Goal: Task Accomplishment & Management: Manage account settings

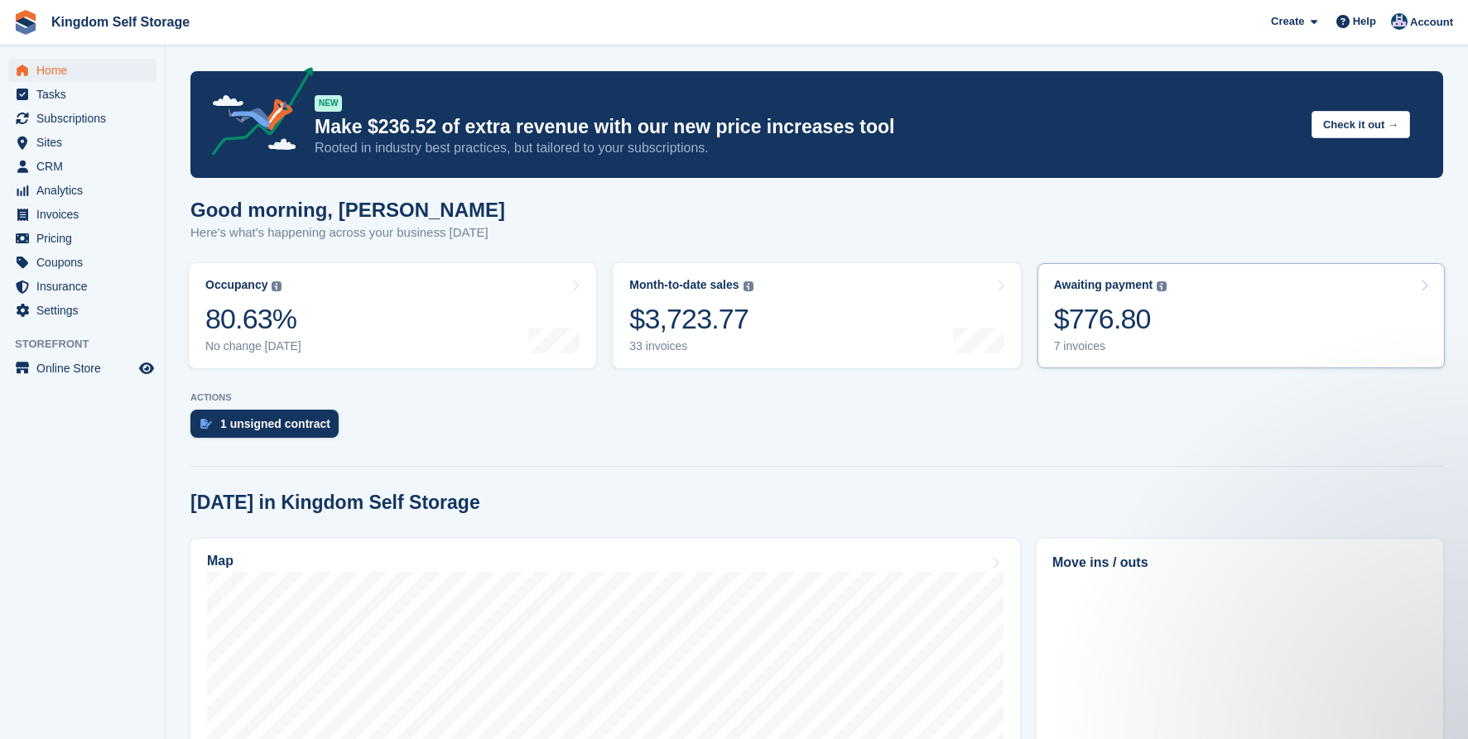
click at [1077, 325] on div "$776.80" at bounding box center [1110, 319] width 113 height 34
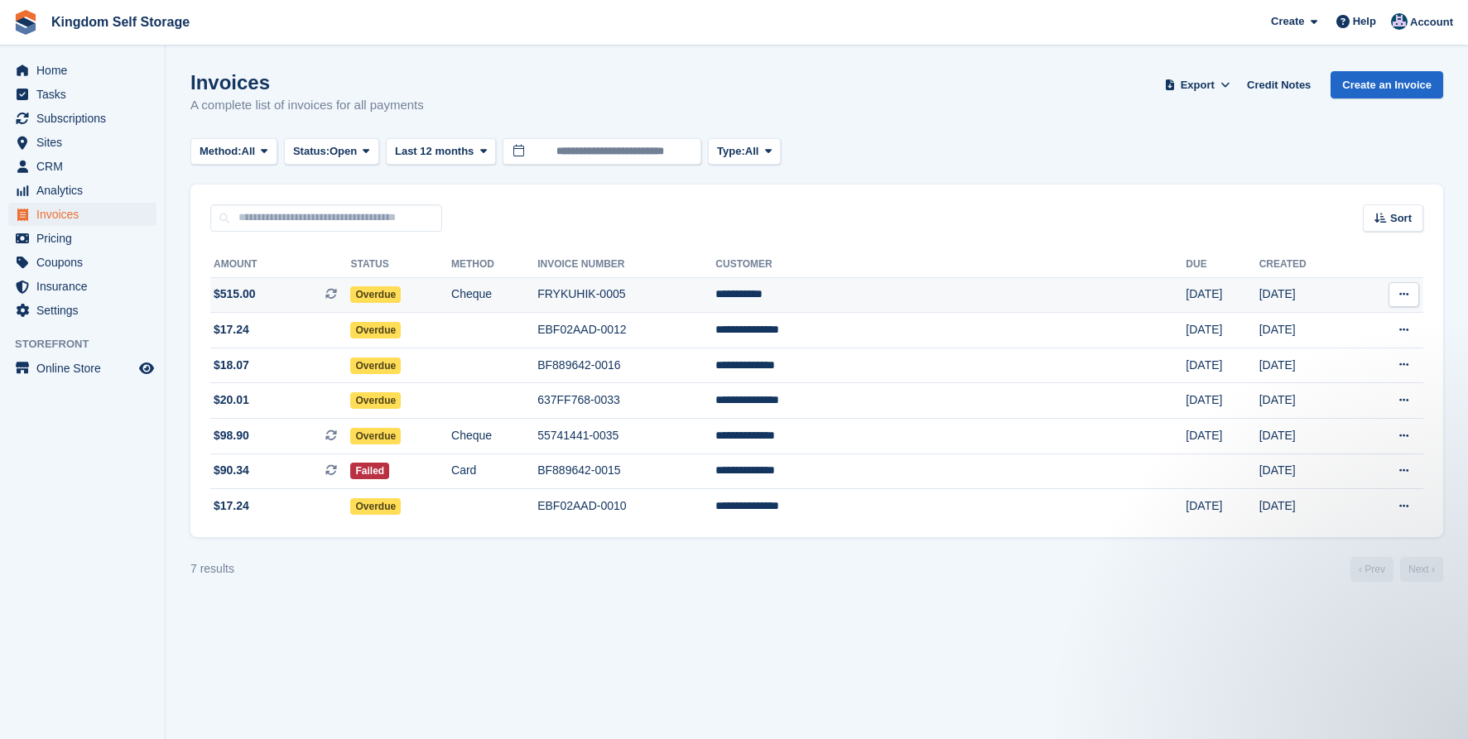
click at [905, 301] on td "**********" at bounding box center [950, 295] width 470 height 36
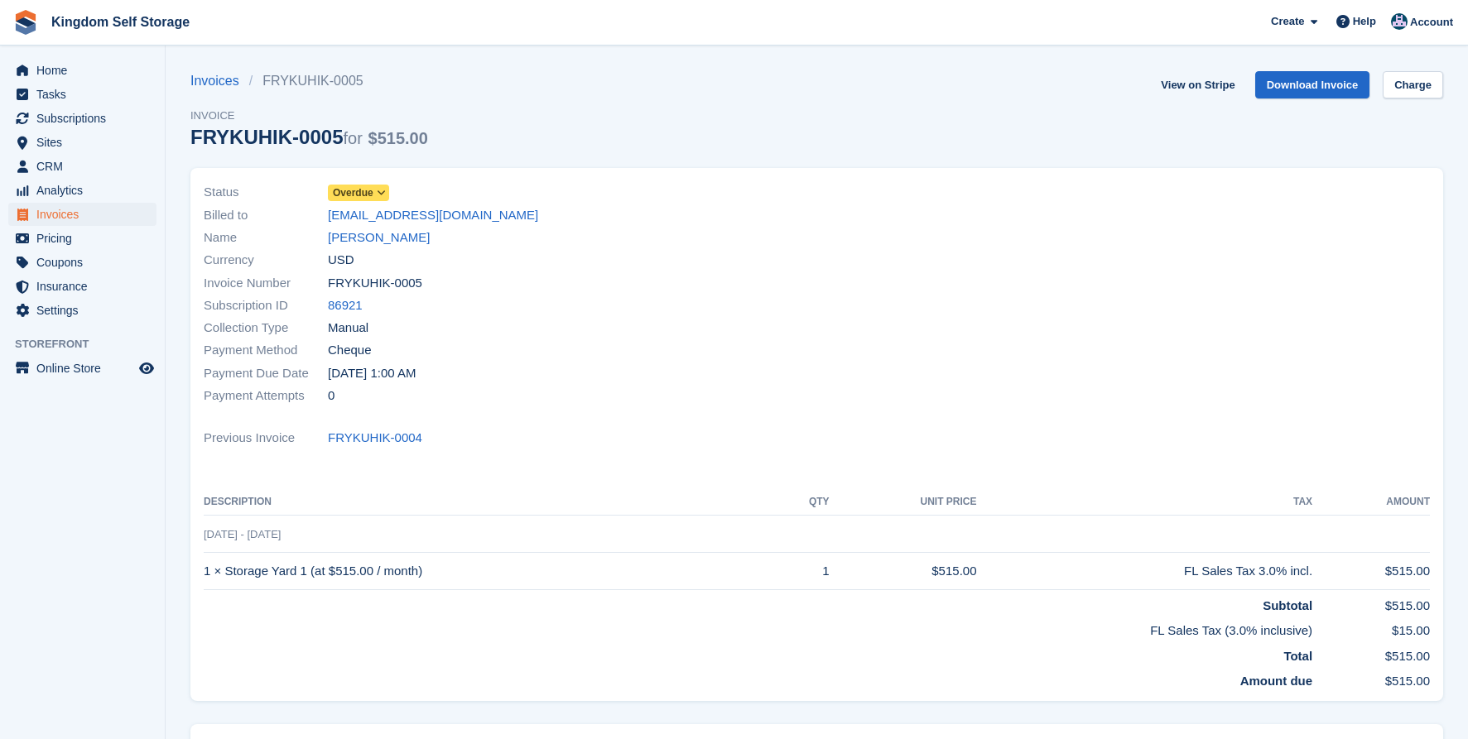
click at [359, 191] on span "Overdue" at bounding box center [353, 192] width 41 height 15
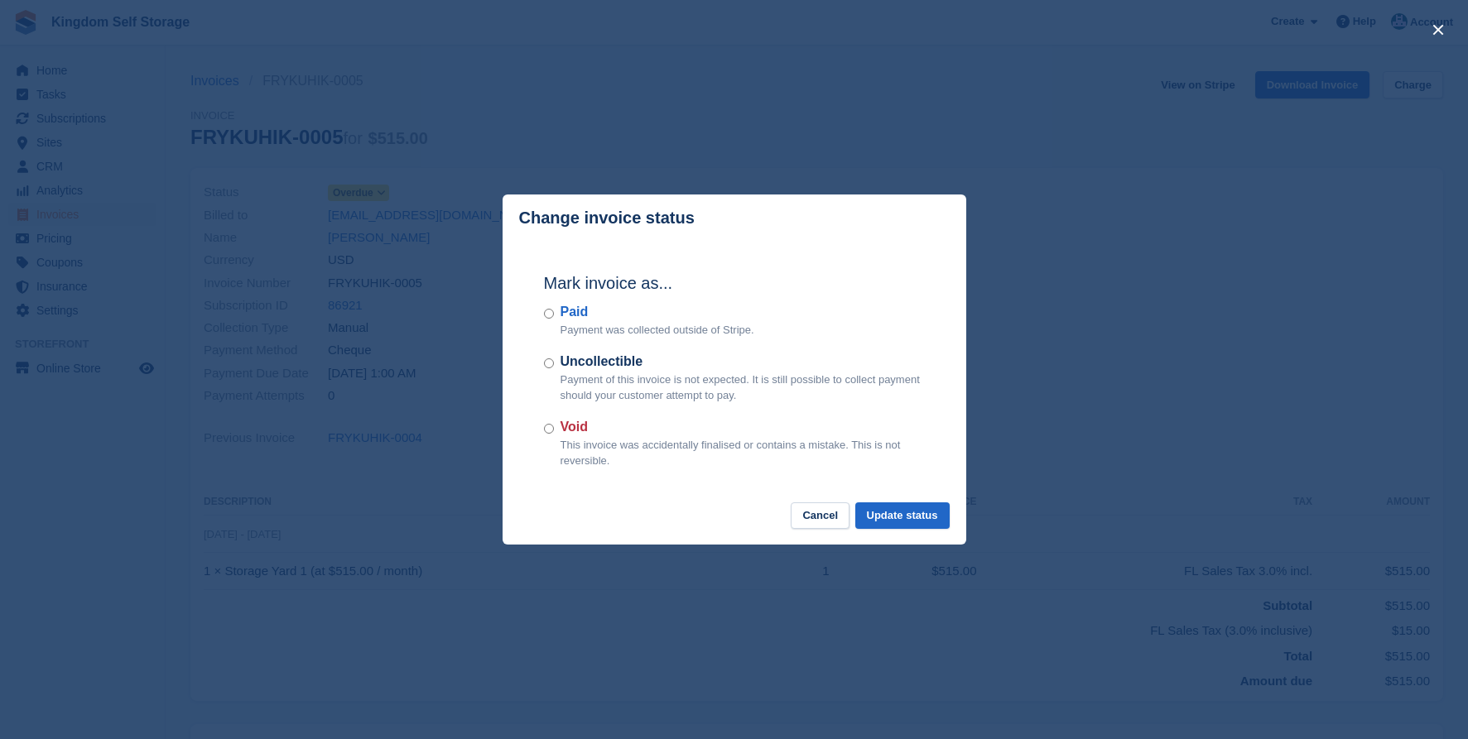
click at [555, 312] on div "Paid Payment was collected outside of Stripe." at bounding box center [734, 320] width 381 height 36
click at [894, 522] on button "Update status" at bounding box center [902, 516] width 94 height 27
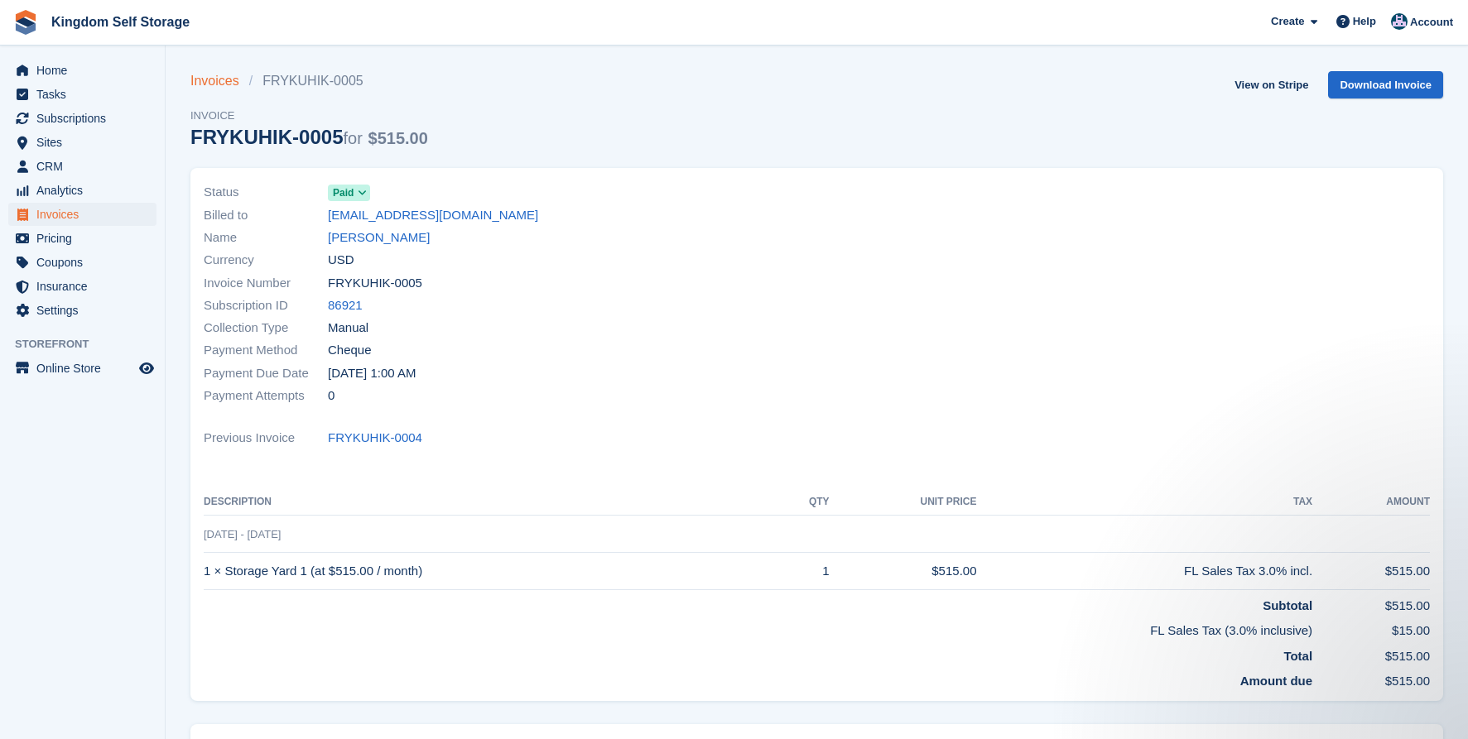
click at [221, 80] on link "Invoices" at bounding box center [219, 81] width 59 height 20
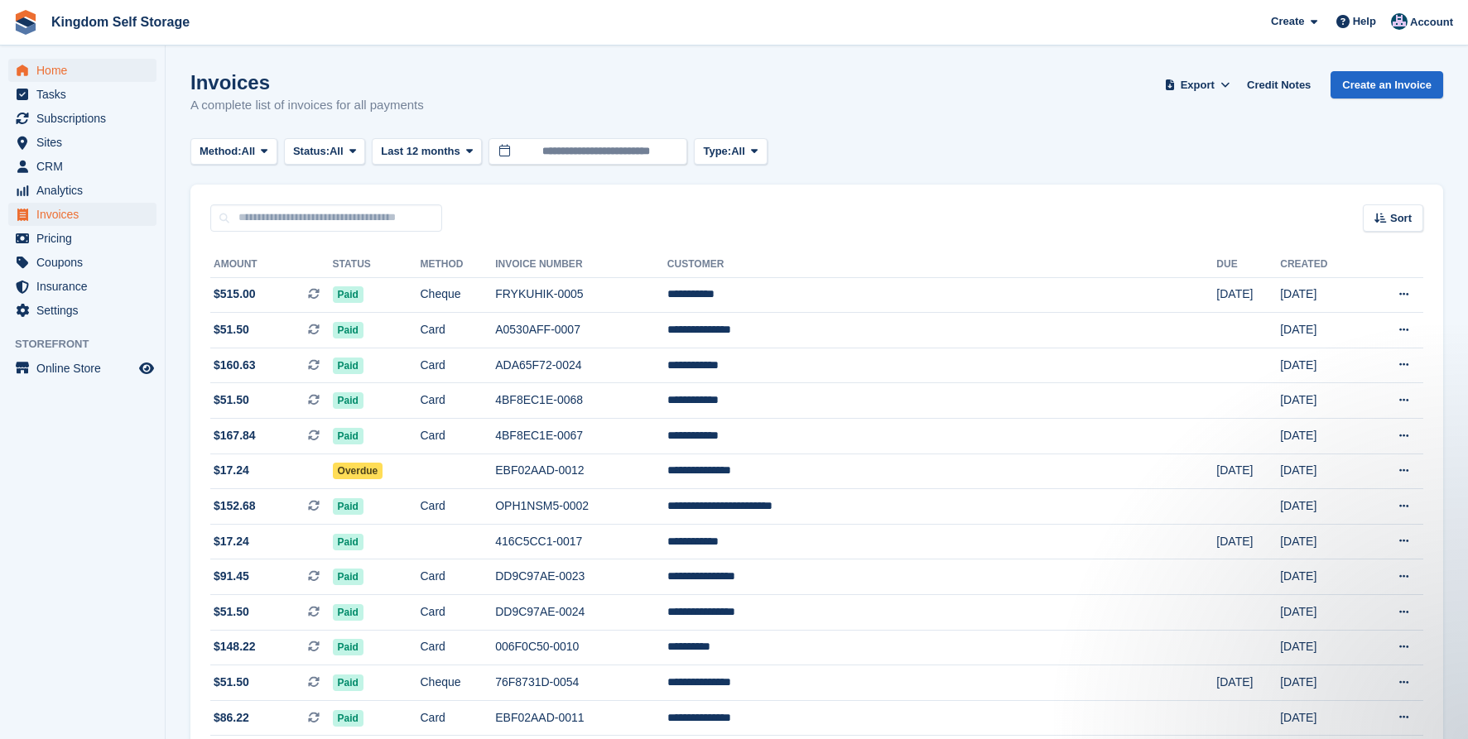
click at [61, 74] on span "Home" at bounding box center [85, 70] width 99 height 23
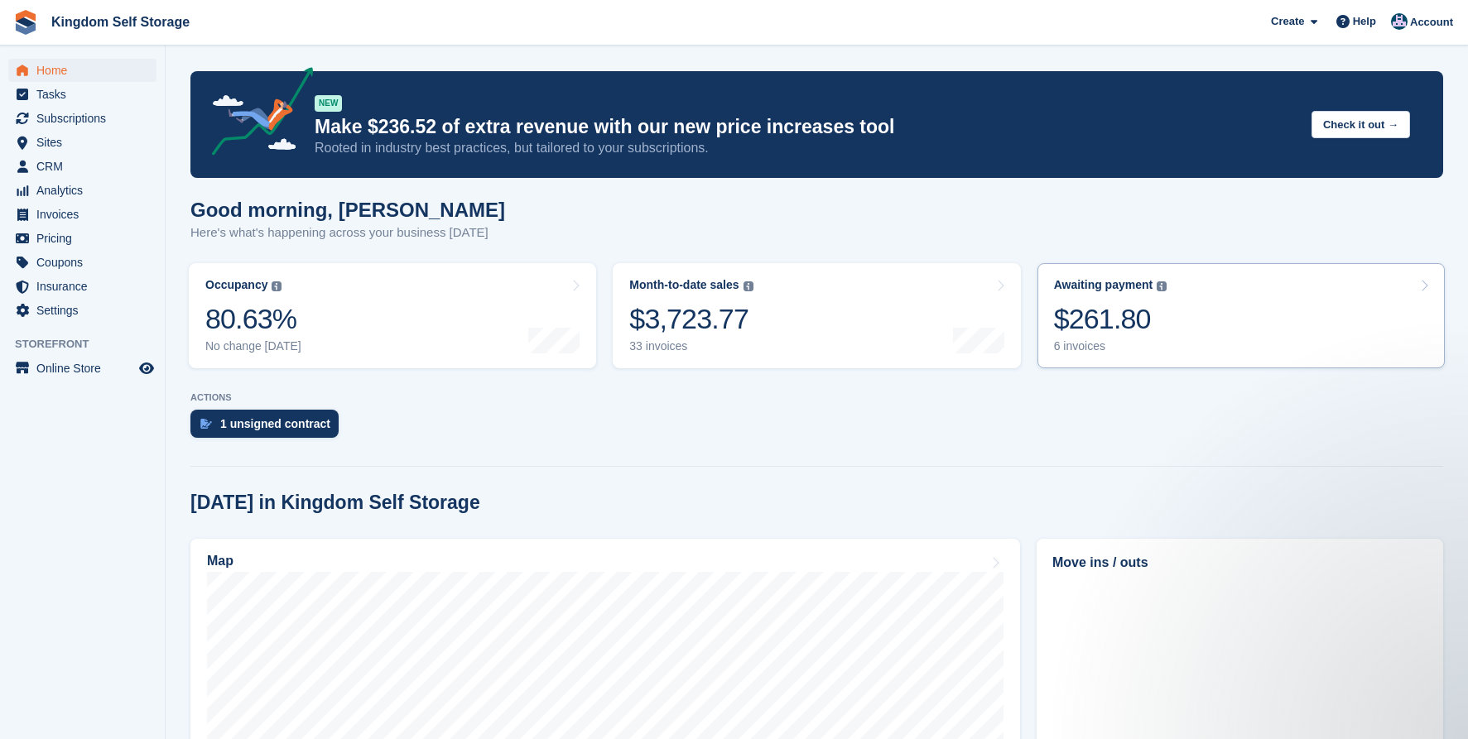
click at [1133, 333] on div "$261.80" at bounding box center [1110, 319] width 113 height 34
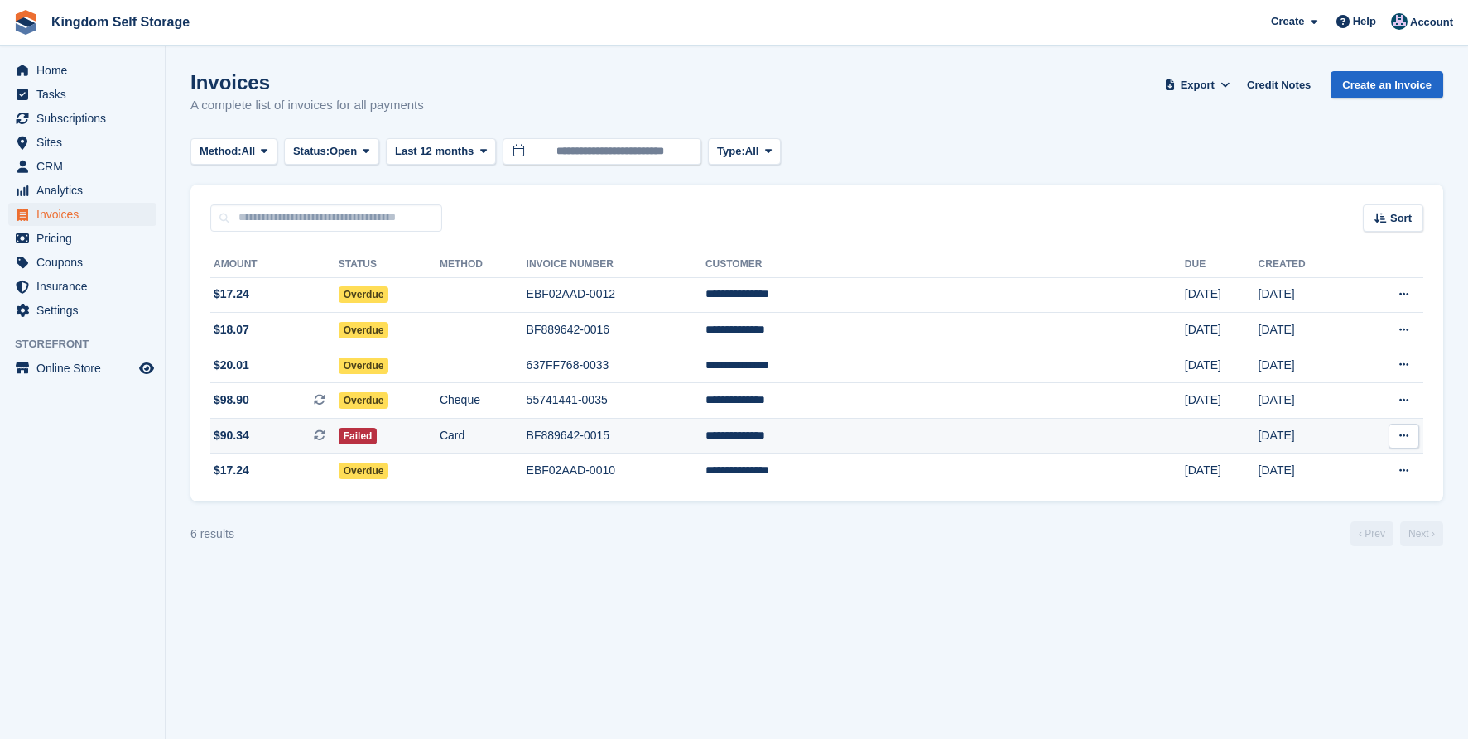
click at [926, 439] on td "**********" at bounding box center [944, 437] width 479 height 36
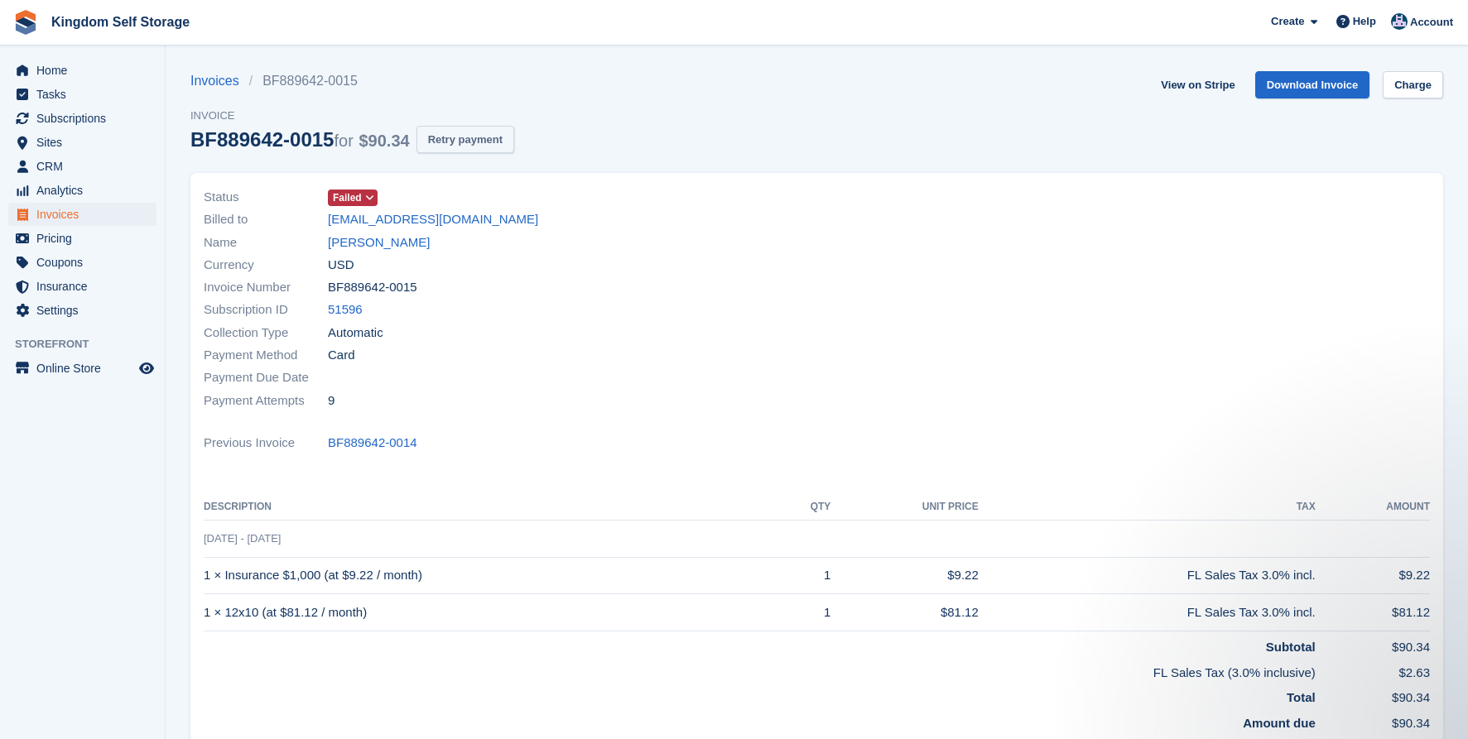
click at [500, 136] on button "Retry payment" at bounding box center [465, 139] width 98 height 27
click at [211, 84] on link "Invoices" at bounding box center [219, 81] width 59 height 20
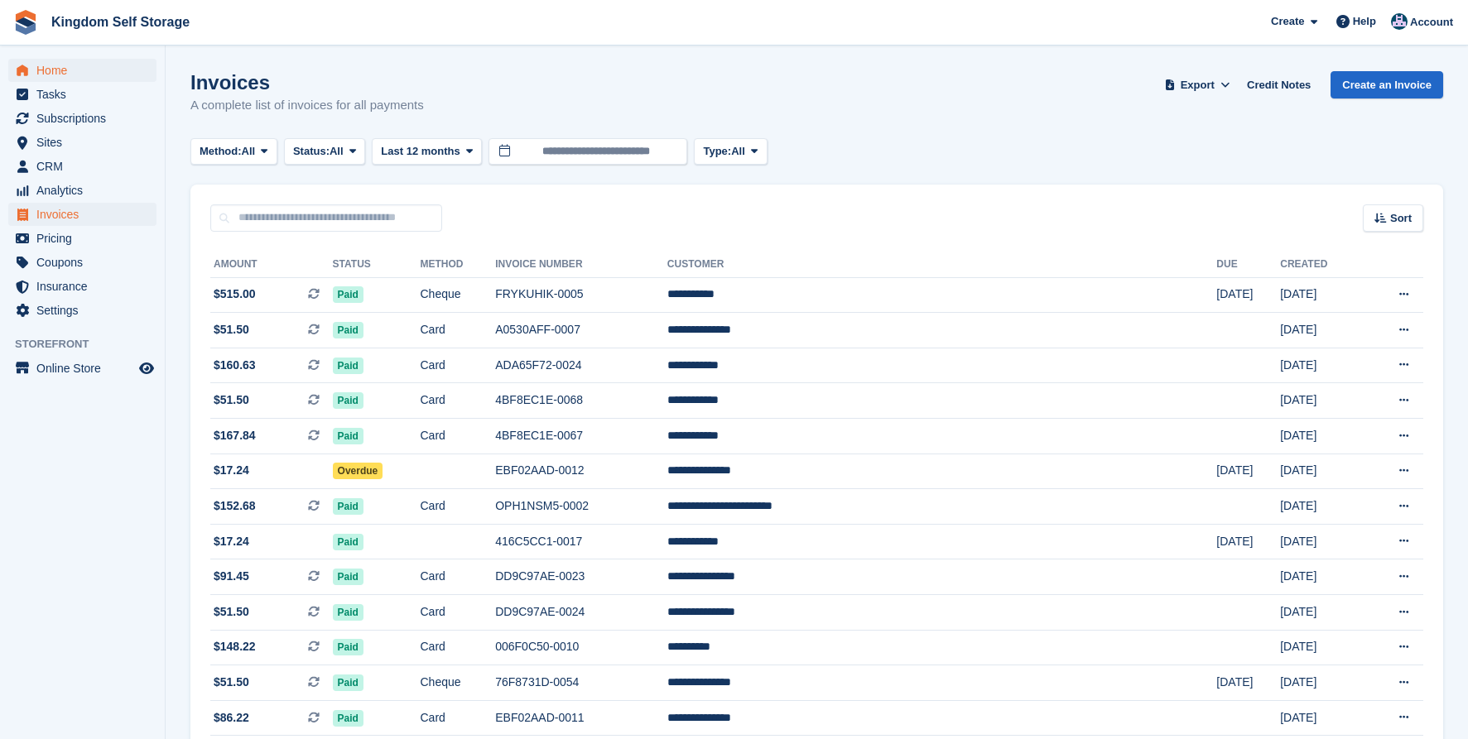
click at [50, 63] on span "Home" at bounding box center [85, 70] width 99 height 23
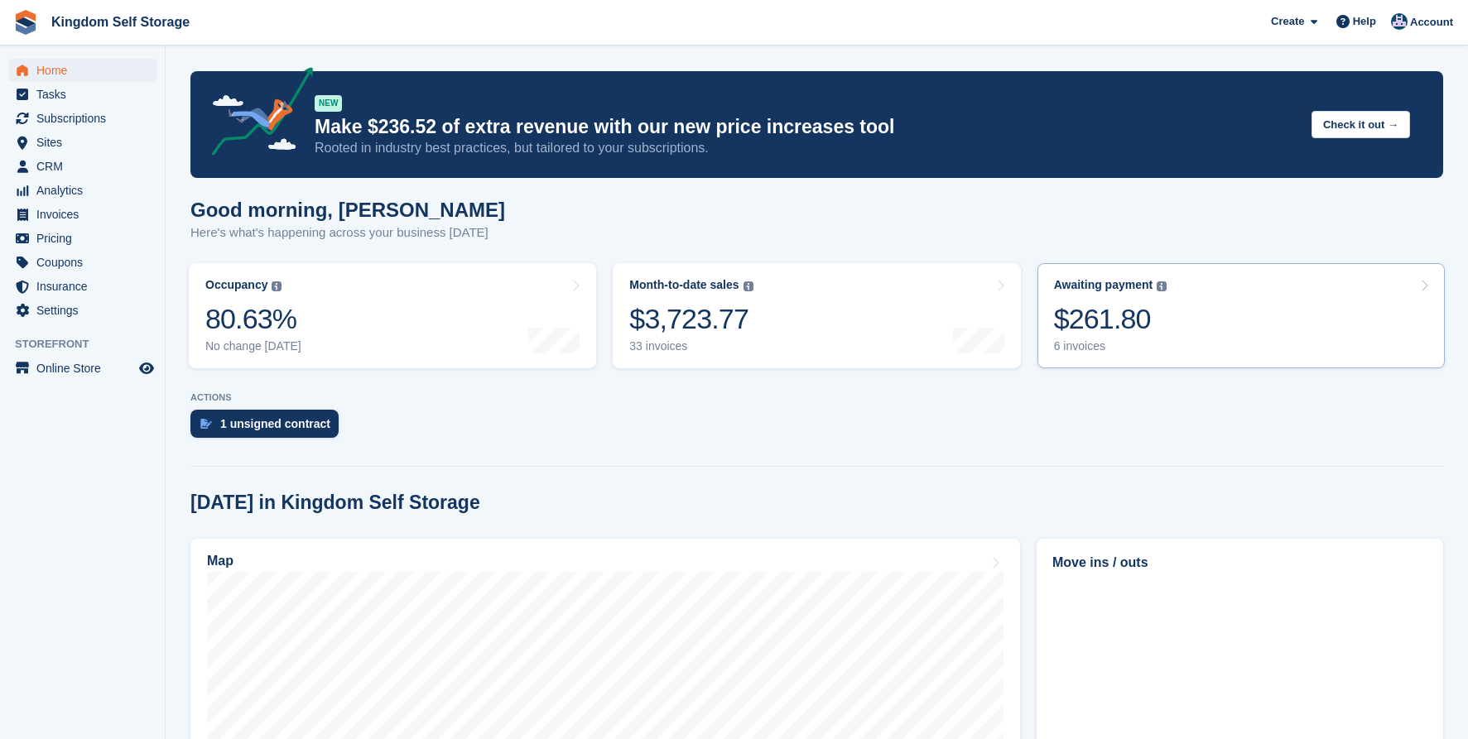
click at [1114, 308] on div "$261.80" at bounding box center [1110, 319] width 113 height 34
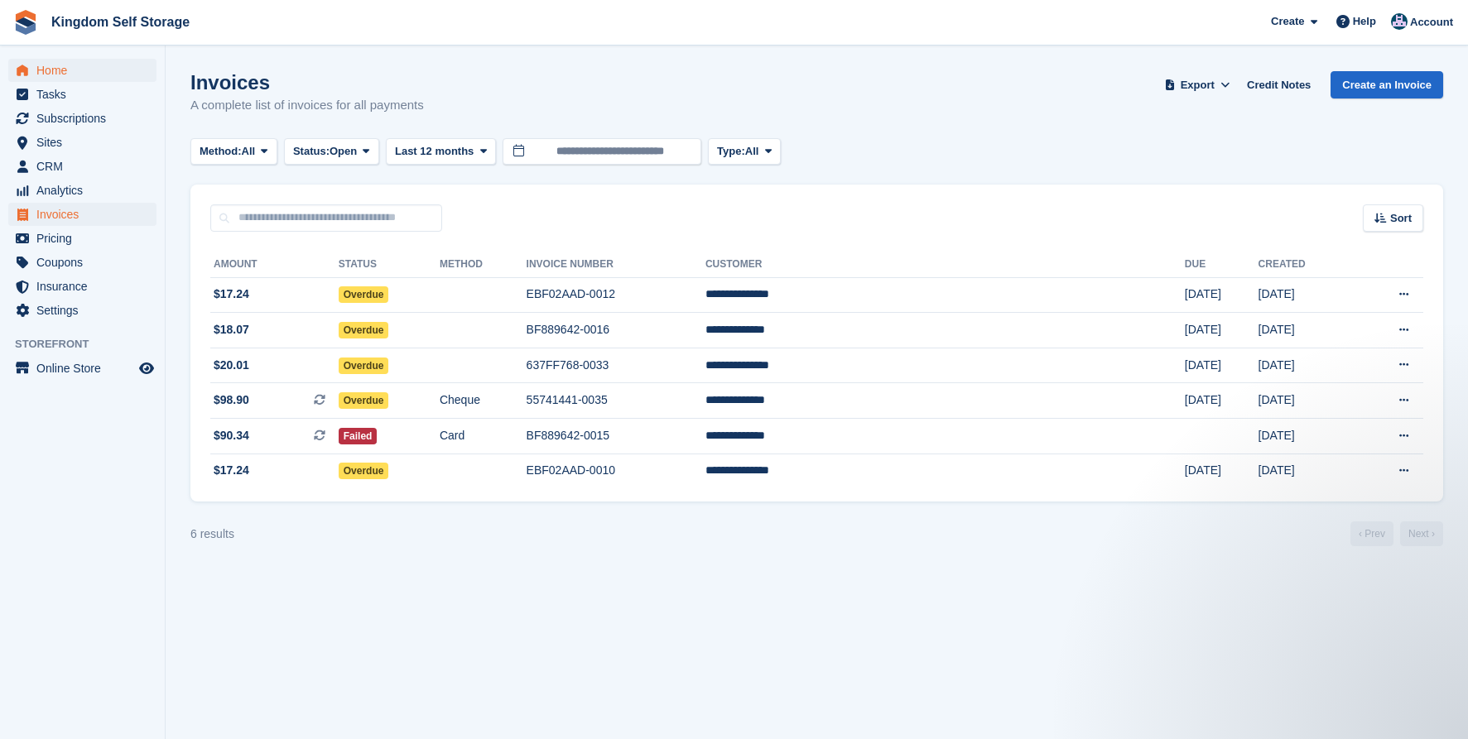
click at [55, 70] on span "Home" at bounding box center [85, 70] width 99 height 23
